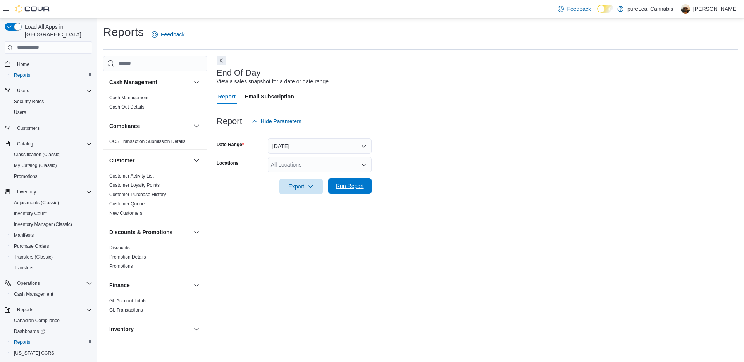
click at [362, 188] on span "Run Report" at bounding box center [350, 186] width 28 height 8
